Goal: Communication & Community: Answer question/provide support

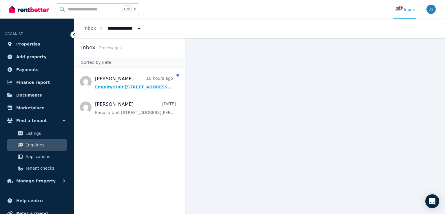
click at [152, 93] on ul "[PERSON_NAME] 10 hours ago Enquiry: [STREET_ADDRESS][PERSON_NAME] . [PERSON_NAM…" at bounding box center [129, 94] width 111 height 49
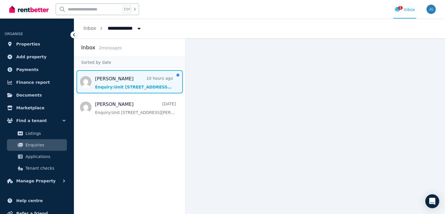
click at [158, 85] on span "Message list" at bounding box center [129, 81] width 111 height 23
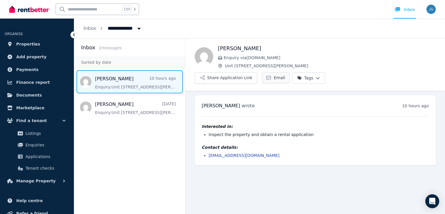
click at [285, 75] on span "Email" at bounding box center [279, 78] width 11 height 6
click at [285, 144] on div "[PERSON_NAME] wrote 10 hours ago 11:20 pm on [DATE] Interested in: Inspect the …" at bounding box center [315, 130] width 241 height 70
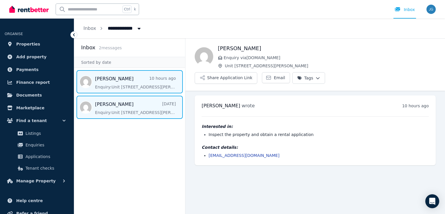
click at [135, 107] on span "Message list" at bounding box center [129, 107] width 111 height 23
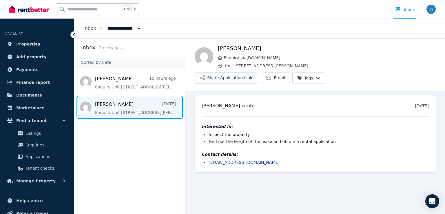
click at [257, 72] on button "Share Application Link" at bounding box center [226, 78] width 63 height 12
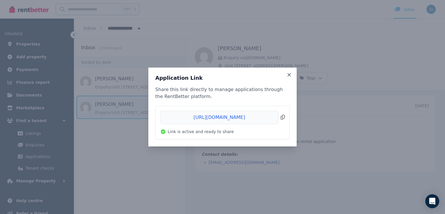
click at [249, 121] on span "Copied!" at bounding box center [222, 117] width 125 height 13
click at [283, 116] on span "Copied!" at bounding box center [222, 117] width 125 height 13
click at [289, 76] on icon at bounding box center [289, 74] width 6 height 5
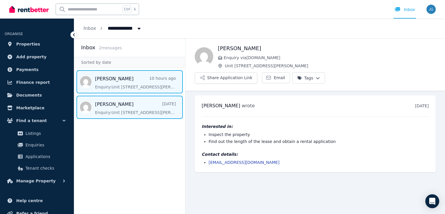
click at [143, 75] on span "Message list" at bounding box center [129, 81] width 111 height 23
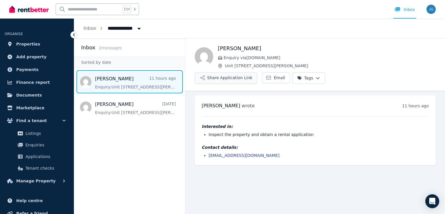
click at [257, 72] on button "Share Application Link" at bounding box center [226, 78] width 63 height 12
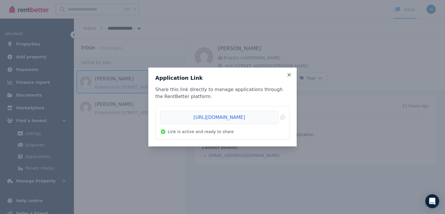
drag, startPoint x: 228, startPoint y: 116, endPoint x: 404, endPoint y: 132, distance: 177.6
click at [404, 132] on div "Application Link Share this link directly to manage applications through the Re…" at bounding box center [222, 107] width 445 height 214
click at [289, 75] on icon at bounding box center [289, 74] width 3 height 3
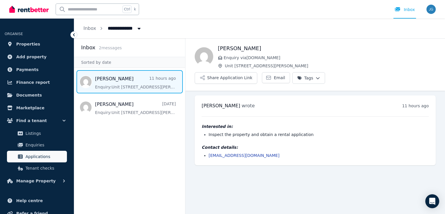
click at [51, 155] on span "Applications" at bounding box center [45, 156] width 39 height 7
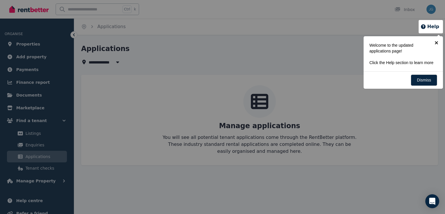
click at [437, 44] on link "×" at bounding box center [436, 42] width 13 height 13
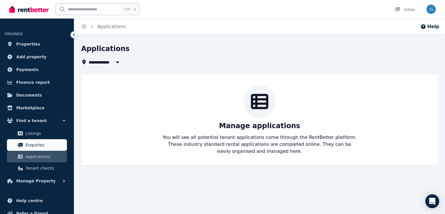
click at [37, 145] on span "Enquiries" at bounding box center [45, 144] width 39 height 7
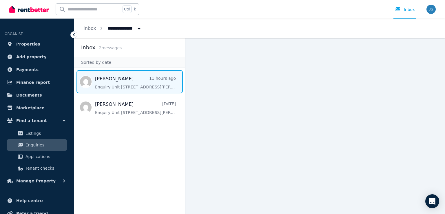
click at [161, 88] on span "Message list" at bounding box center [129, 81] width 111 height 23
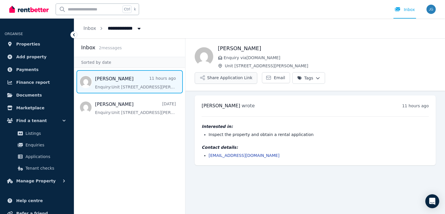
click at [257, 72] on button "Share Application Link" at bounding box center [226, 78] width 63 height 12
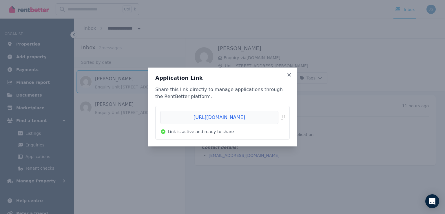
drag, startPoint x: 256, startPoint y: 116, endPoint x: 218, endPoint y: 131, distance: 40.5
click at [218, 131] on span "Link is active and ready to share" at bounding box center [201, 132] width 66 height 6
click at [228, 114] on span "Copied!" at bounding box center [222, 117] width 125 height 13
click at [291, 77] on icon at bounding box center [289, 74] width 6 height 5
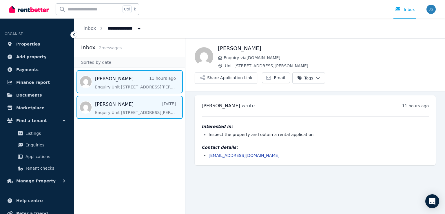
click at [138, 117] on span "Message list" at bounding box center [129, 107] width 111 height 23
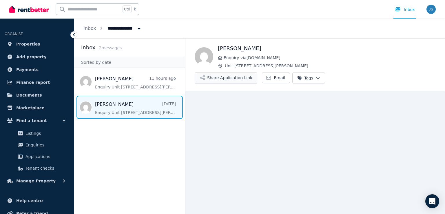
click at [257, 72] on button "Share Application Link" at bounding box center [226, 78] width 63 height 12
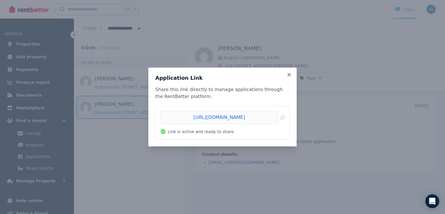
click at [302, 90] on div "Application Link Share this link directly to manage applications through the Re…" at bounding box center [222, 107] width 445 height 214
click at [291, 76] on icon at bounding box center [289, 74] width 3 height 3
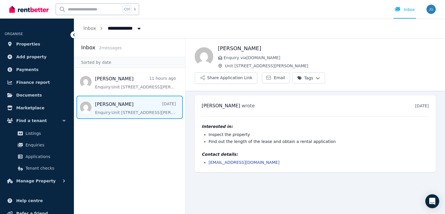
click at [75, 36] on icon at bounding box center [74, 35] width 6 height 6
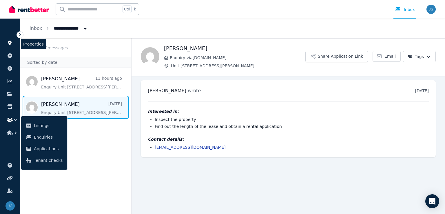
click at [13, 43] on link at bounding box center [10, 42] width 11 height 9
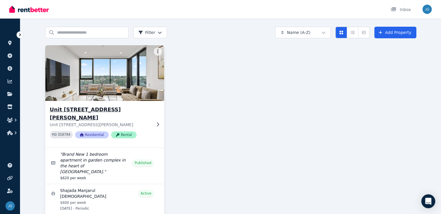
scroll to position [17, 0]
click at [96, 72] on img at bounding box center [104, 73] width 125 height 59
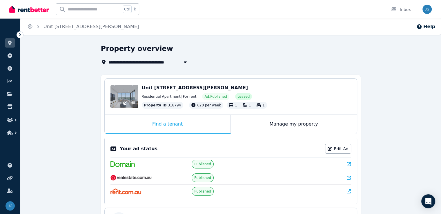
click at [131, 91] on div "Edit" at bounding box center [124, 96] width 28 height 23
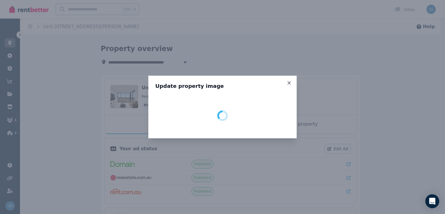
drag, startPoint x: 131, startPoint y: 91, endPoint x: 181, endPoint y: 106, distance: 52.4
click at [181, 106] on div "Update property image" at bounding box center [222, 107] width 445 height 214
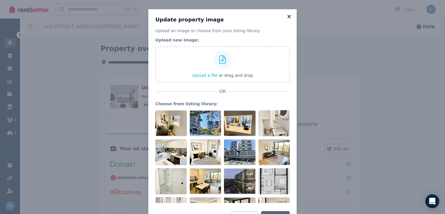
click at [289, 16] on icon at bounding box center [289, 16] width 6 height 5
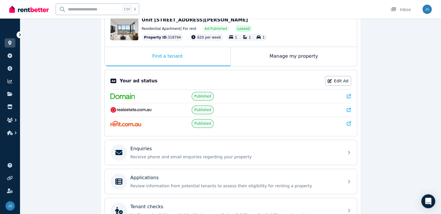
scroll to position [130, 0]
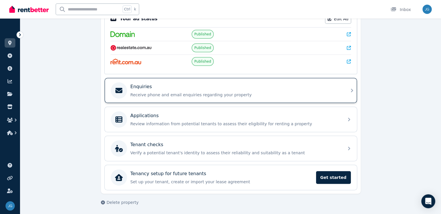
click at [247, 94] on p "Receive phone and email enquiries regarding your property" at bounding box center [235, 95] width 210 height 6
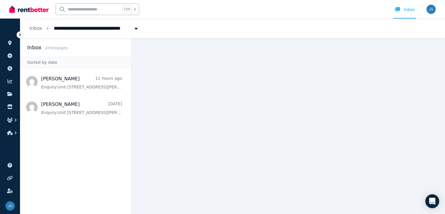
click at [19, 34] on icon at bounding box center [20, 35] width 6 height 6
